Goal: Task Accomplishment & Management: Manage account settings

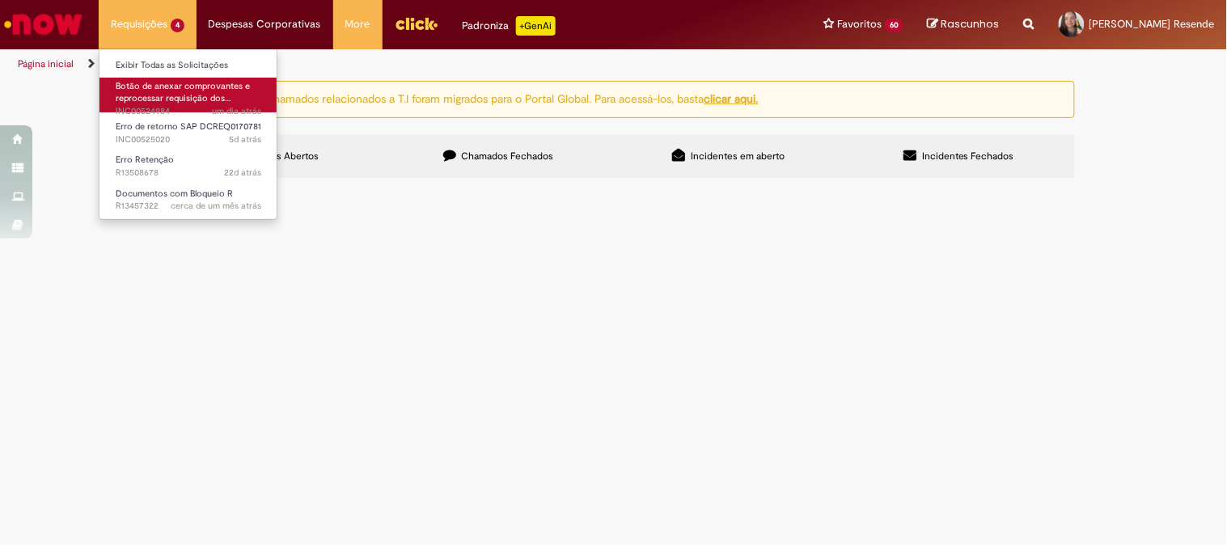
click at [168, 98] on span "Botão de anexar comprovantes e reprocessar requisição dos…" at bounding box center [183, 92] width 134 height 25
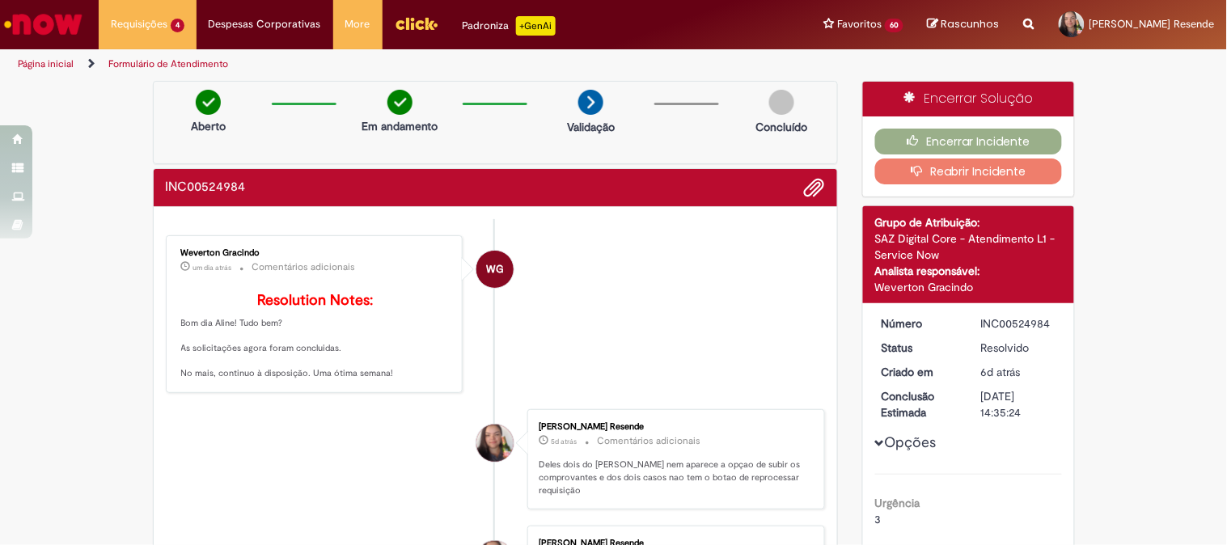
click at [939, 172] on button "Reabrir Incidente" at bounding box center [968, 172] width 187 height 26
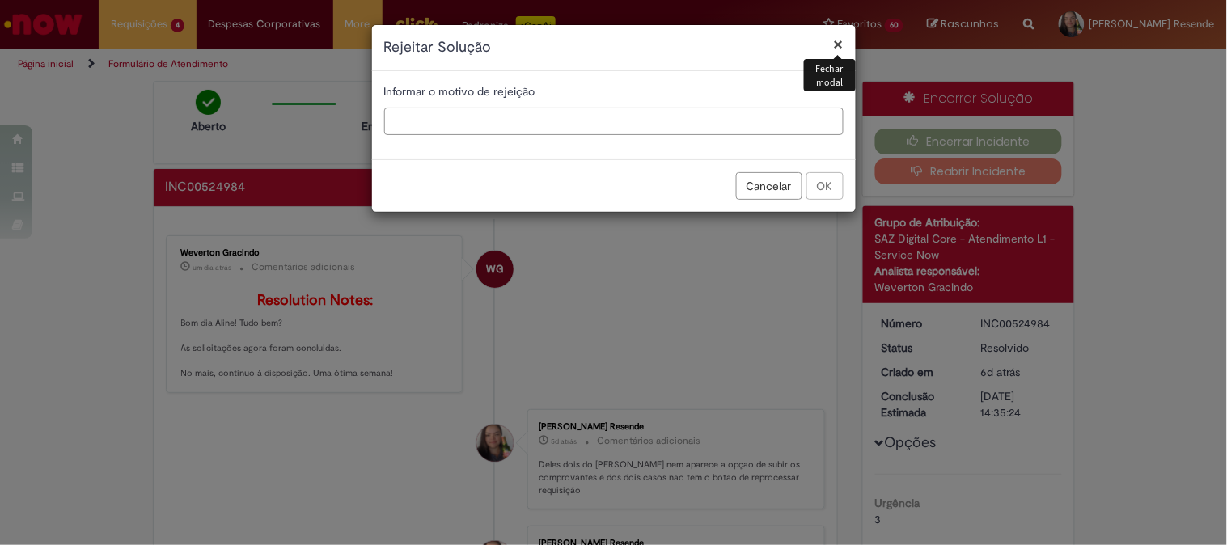
click at [476, 125] on input "text" at bounding box center [614, 122] width 460 height 28
type input "**********"
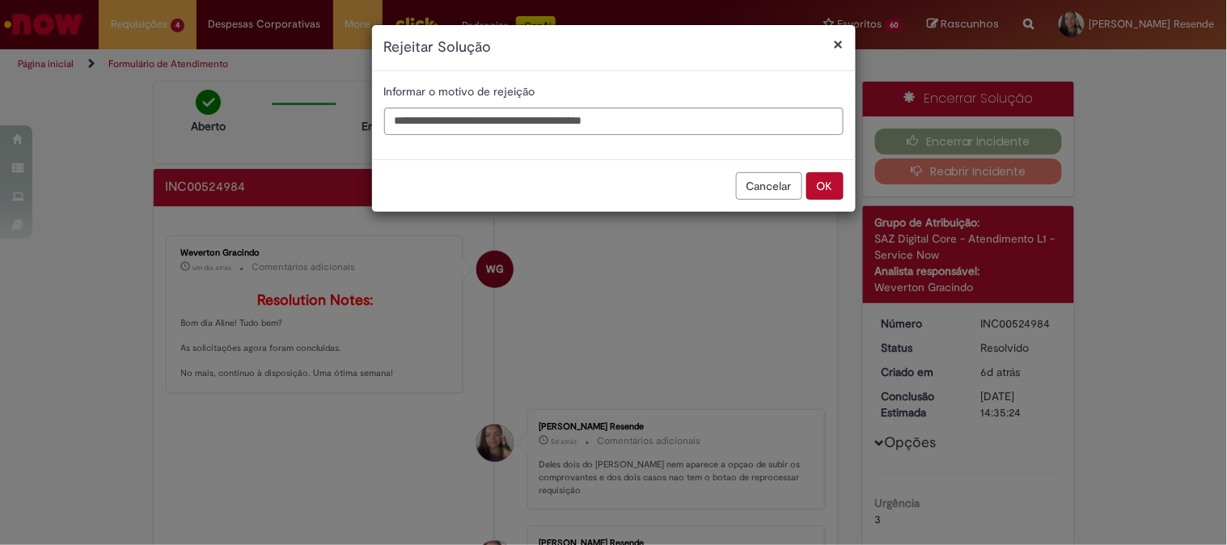
click at [745, 186] on button "Cancelar" at bounding box center [769, 186] width 66 height 28
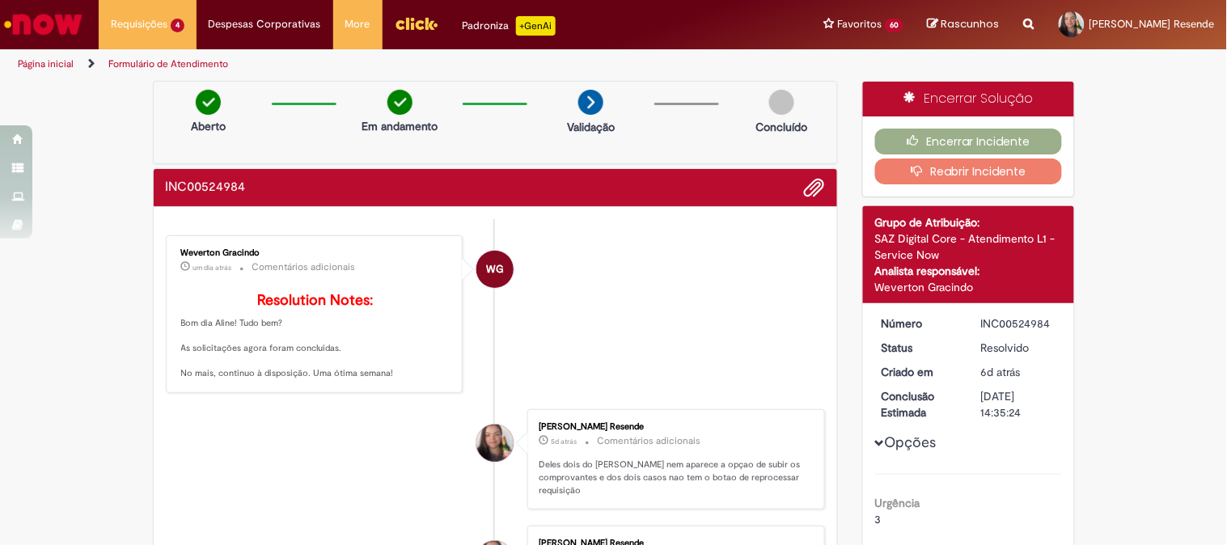
click at [745, 186] on div "**********" at bounding box center [613, 272] width 1227 height 545
click at [911, 165] on icon "button" at bounding box center [920, 170] width 19 height 11
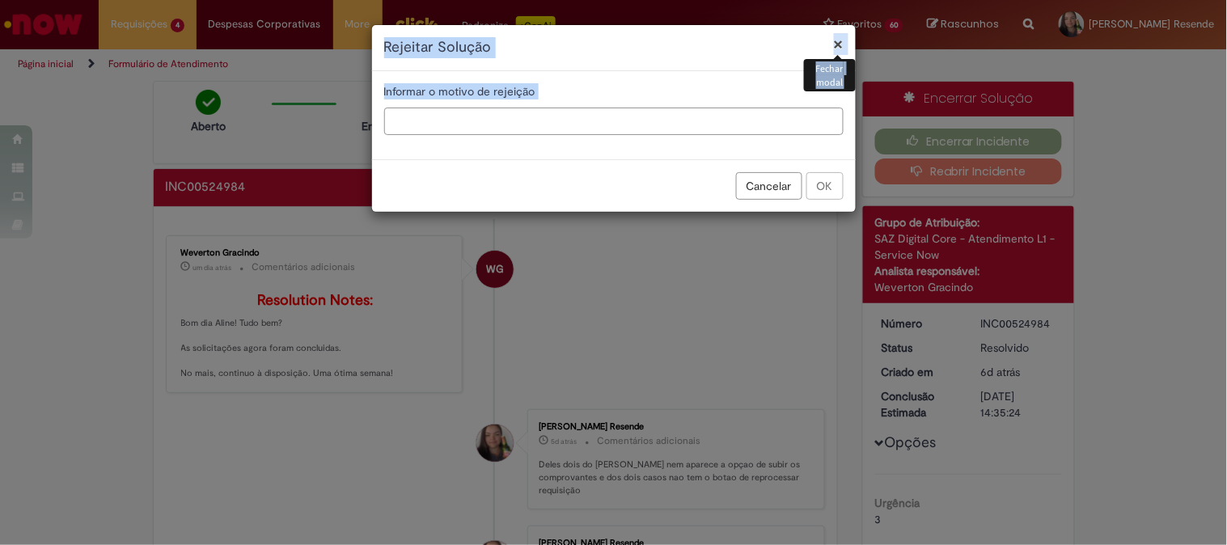
click at [443, 116] on input "text" at bounding box center [614, 122] width 460 height 28
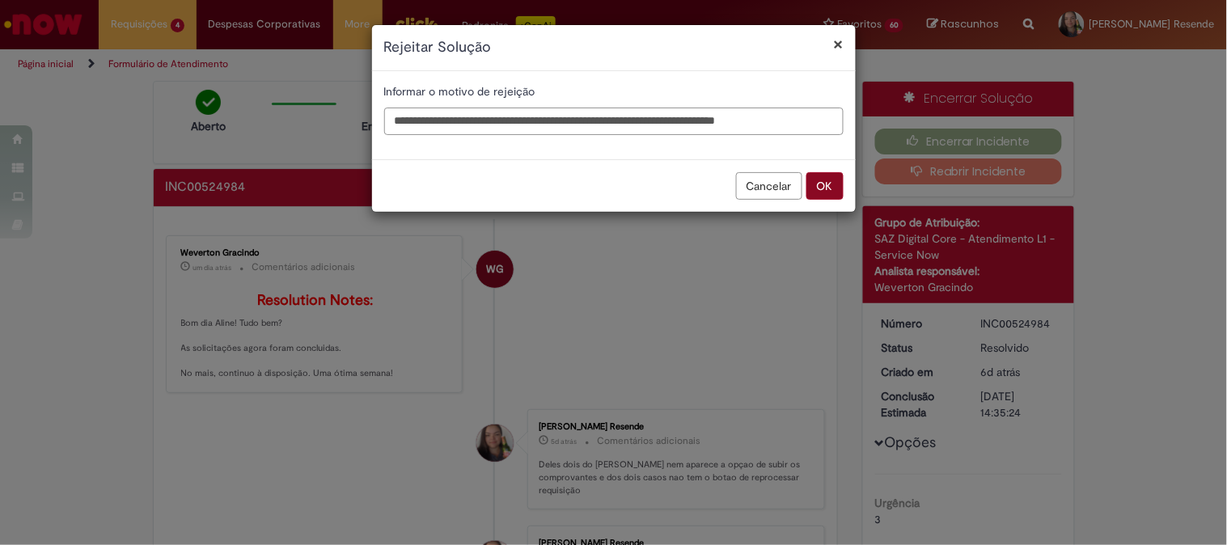
type input "**********"
click at [820, 183] on button "OK" at bounding box center [825, 186] width 37 height 28
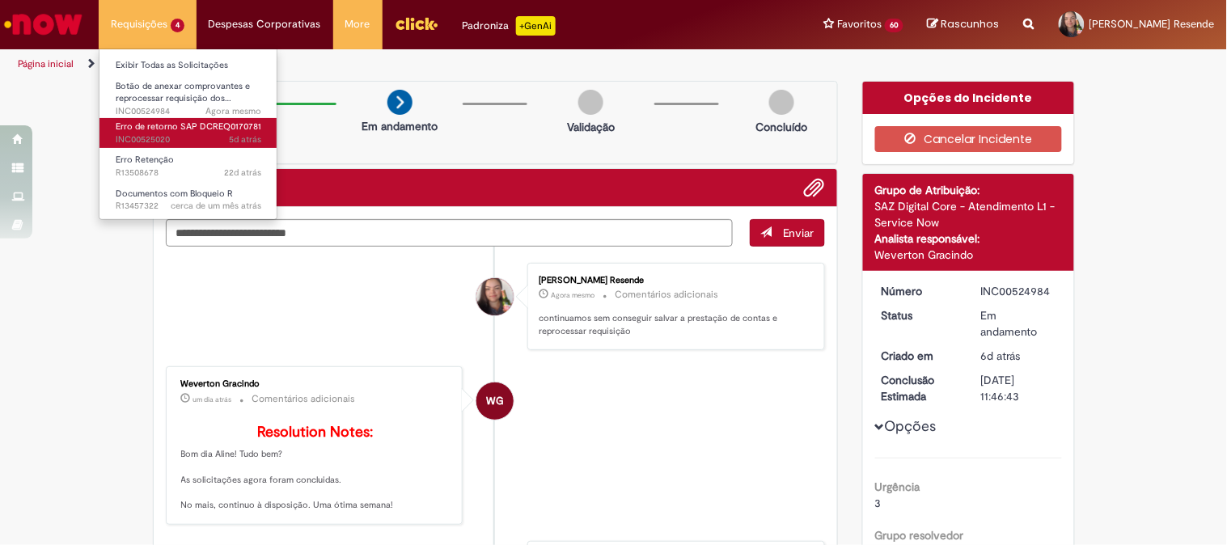
click at [163, 127] on span "Erro de retorno SAP DCREQ0170781" at bounding box center [189, 127] width 146 height 12
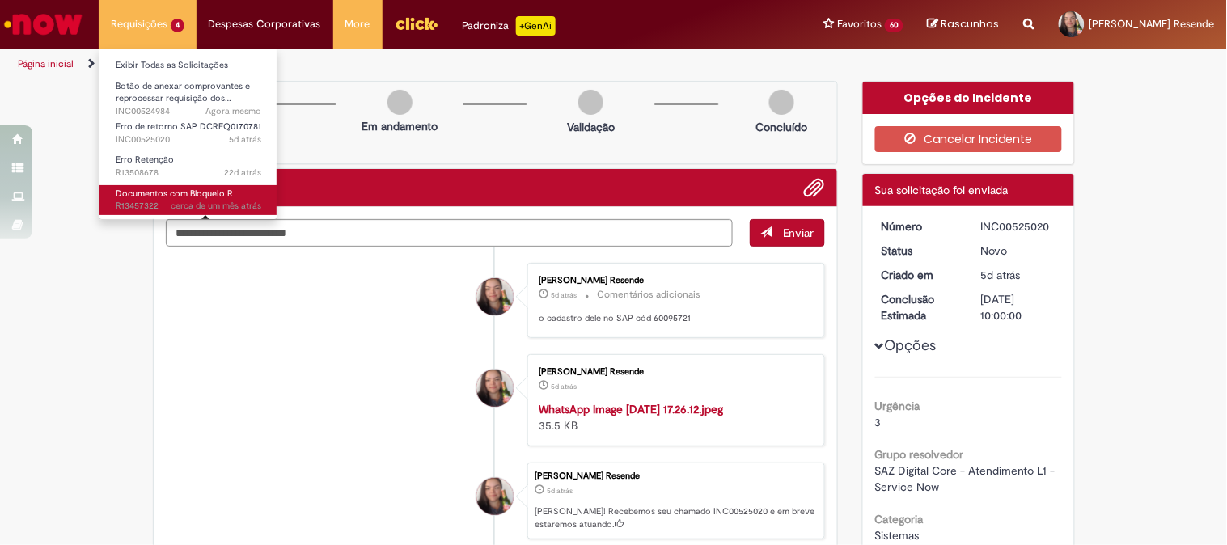
click at [172, 203] on span "cerca de um mês atrás" at bounding box center [216, 206] width 91 height 12
click at [142, 189] on span "Documentos com Bloqueio R" at bounding box center [174, 194] width 117 height 12
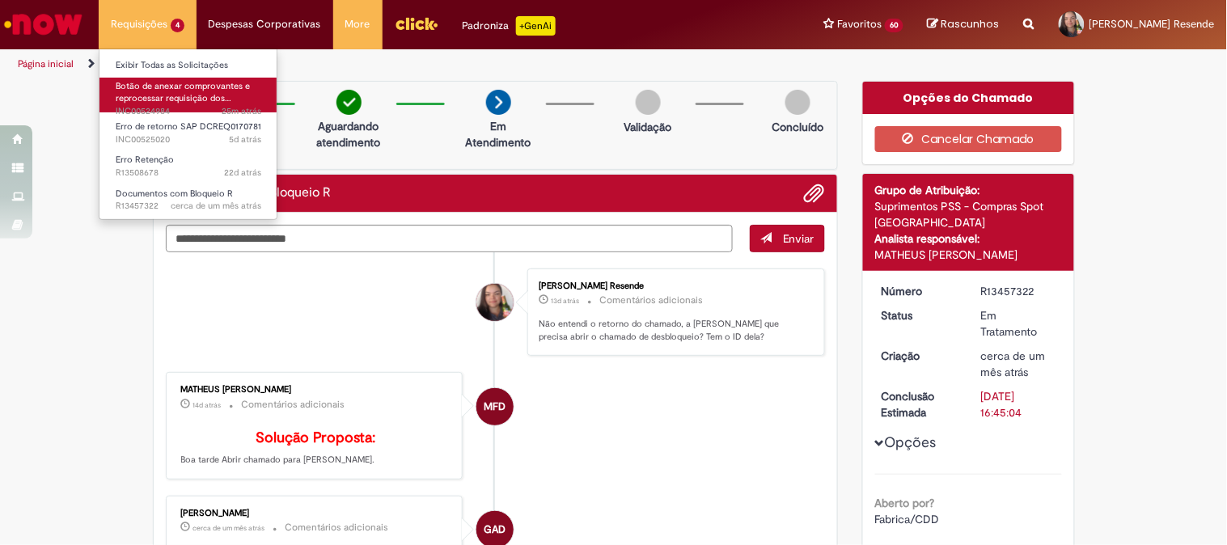
click at [149, 87] on span "Botão de anexar comprovantes e reprocessar requisição dos…" at bounding box center [183, 92] width 134 height 25
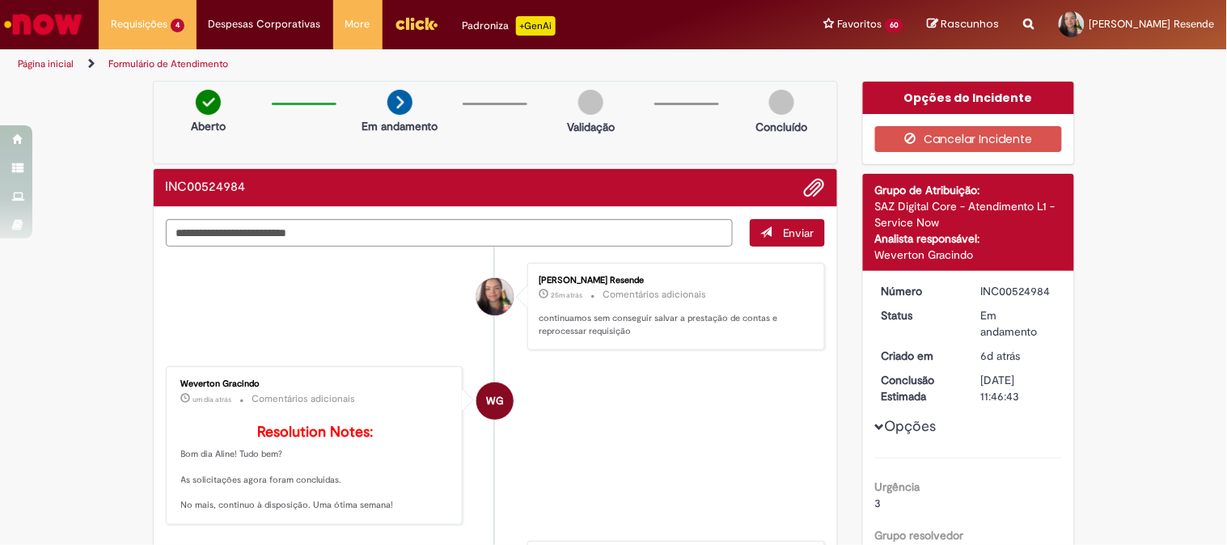
drag, startPoint x: 1047, startPoint y: 288, endPoint x: 972, endPoint y: 289, distance: 75.3
click at [972, 289] on dd "INC00524984" at bounding box center [1019, 291] width 100 height 16
copy div "INC00524984"
